Goal: Task Accomplishment & Management: Manage account settings

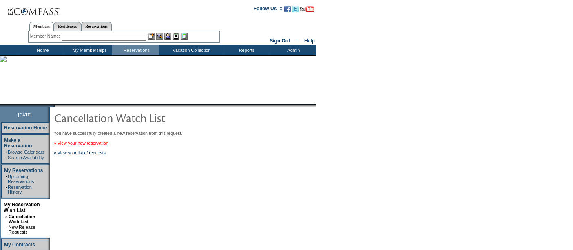
click at [99, 144] on link "» View your new reservation" at bounding box center [81, 142] width 55 height 5
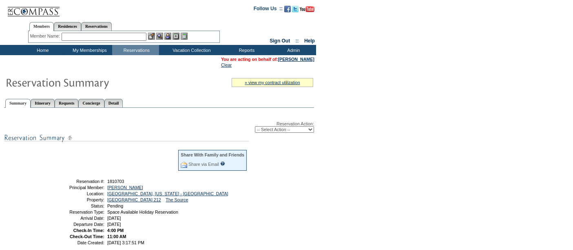
click at [277, 129] on select "-- Select Action -- Modify Reservation Dates Modify Reservation Cost Modify Occ…" at bounding box center [284, 129] width 59 height 7
select select "CancelRes"
click at [255, 126] on select "-- Select Action -- Modify Reservation Dates Modify Reservation Cost Modify Occ…" at bounding box center [284, 129] width 59 height 7
